Goal: Find specific fact: Find contact information

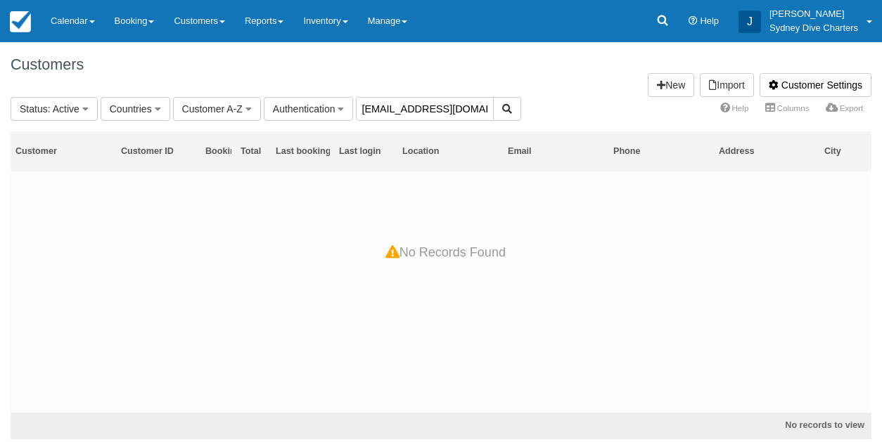
drag, startPoint x: 467, startPoint y: 112, endPoint x: 361, endPoint y: 108, distance: 106.3
click at [361, 108] on input "alvin5193@naver.com" at bounding box center [425, 109] width 138 height 24
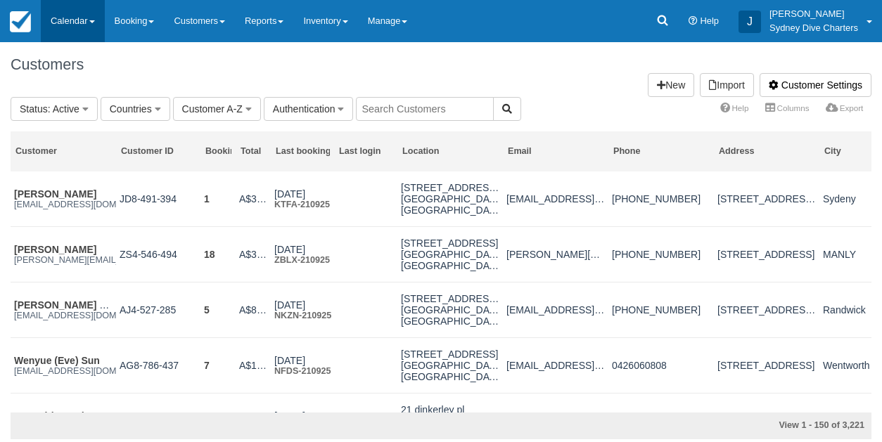
click at [78, 17] on link "Calendar" at bounding box center [73, 21] width 64 height 42
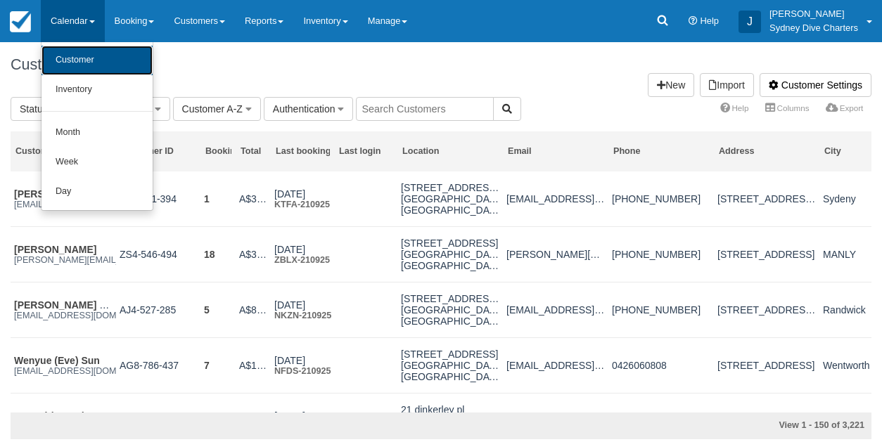
click at [94, 54] on link "Customer" at bounding box center [96, 61] width 111 height 30
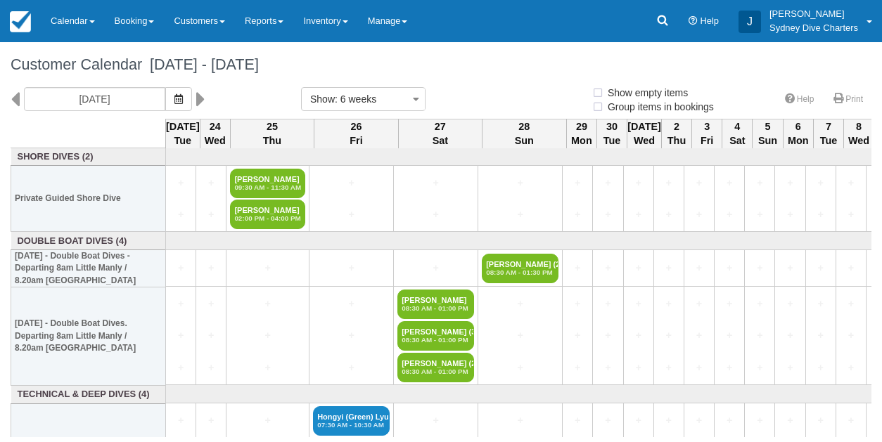
select select
click at [15, 97] on icon at bounding box center [15, 99] width 9 height 24
type input "[DATE]"
click at [15, 97] on icon at bounding box center [15, 99] width 9 height 24
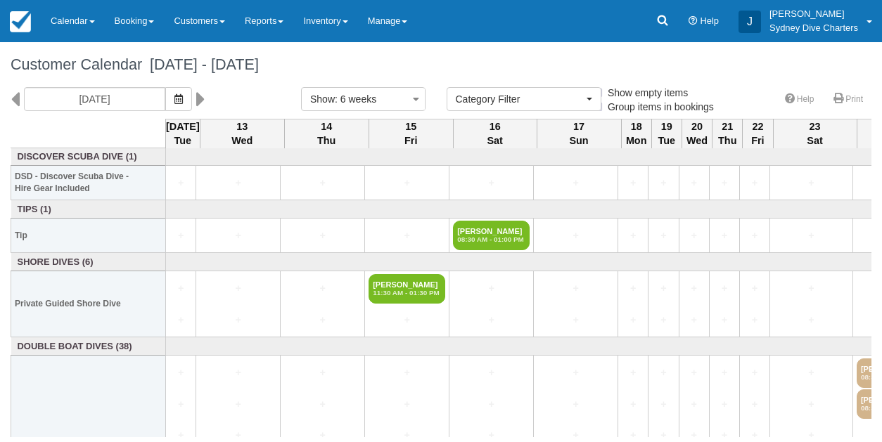
select select
click at [13, 97] on icon at bounding box center [15, 99] width 9 height 24
type input "01/07/2025"
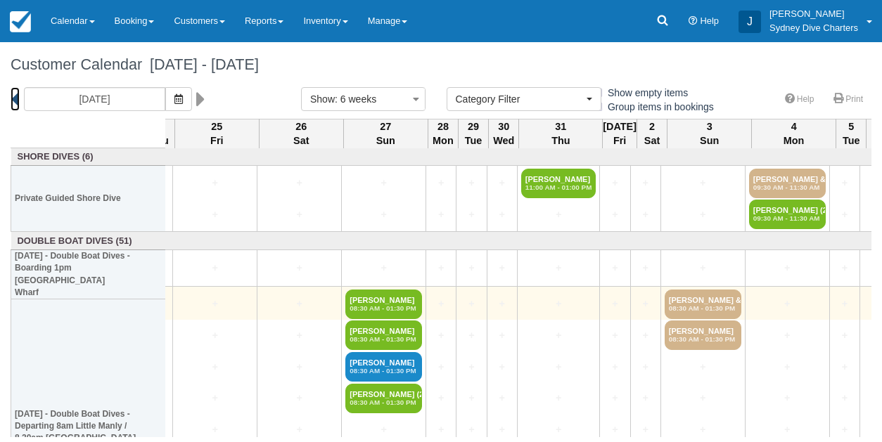
scroll to position [0, 1206]
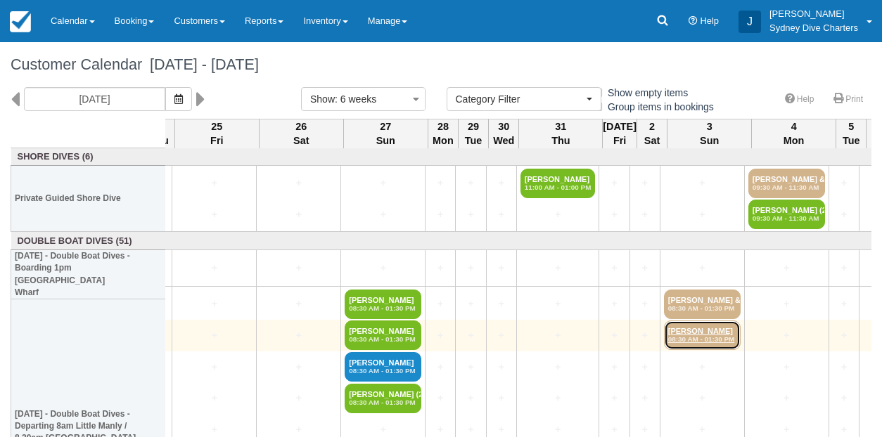
click at [708, 335] on link "Yoonsoo Lee 08:30 AM - 01:30 PM" at bounding box center [702, 336] width 77 height 30
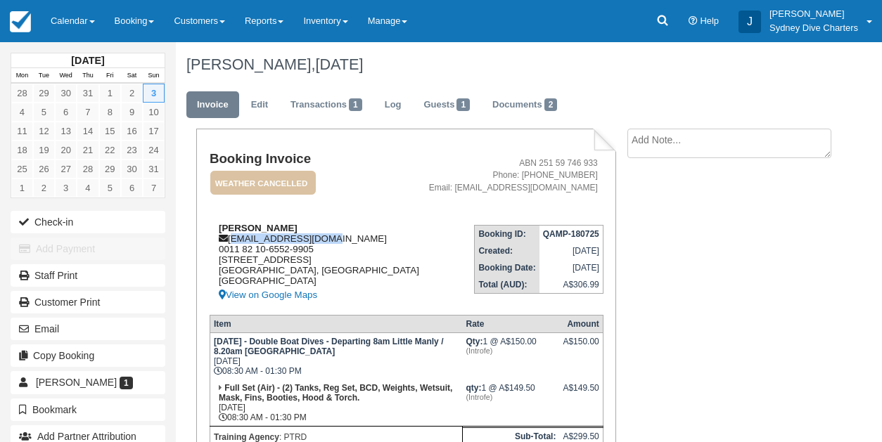
drag, startPoint x: 326, startPoint y: 239, endPoint x: 231, endPoint y: 240, distance: 95.6
click at [231, 240] on div "[PERSON_NAME] [EMAIL_ADDRESS][DOMAIN_NAME] 0011 82 10-6552-9905 [STREET_ADDRESS…" at bounding box center [315, 263] width 212 height 81
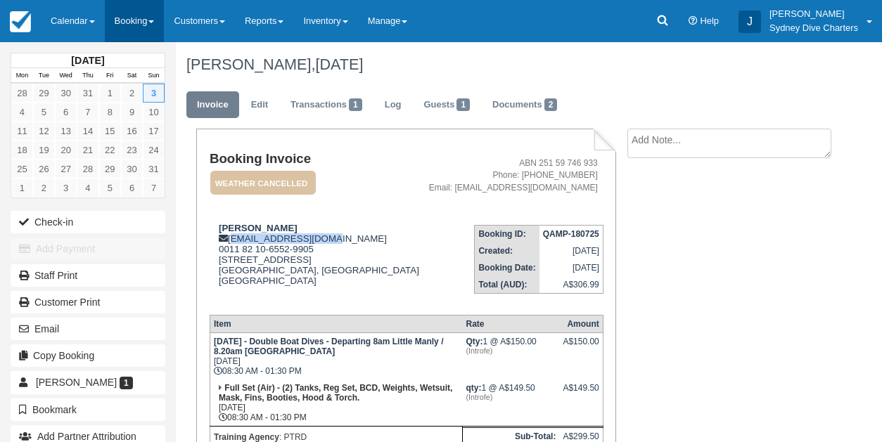
copy div "[EMAIL_ADDRESS][DOMAIN_NAME]"
